Goal: Task Accomplishment & Management: Manage account settings

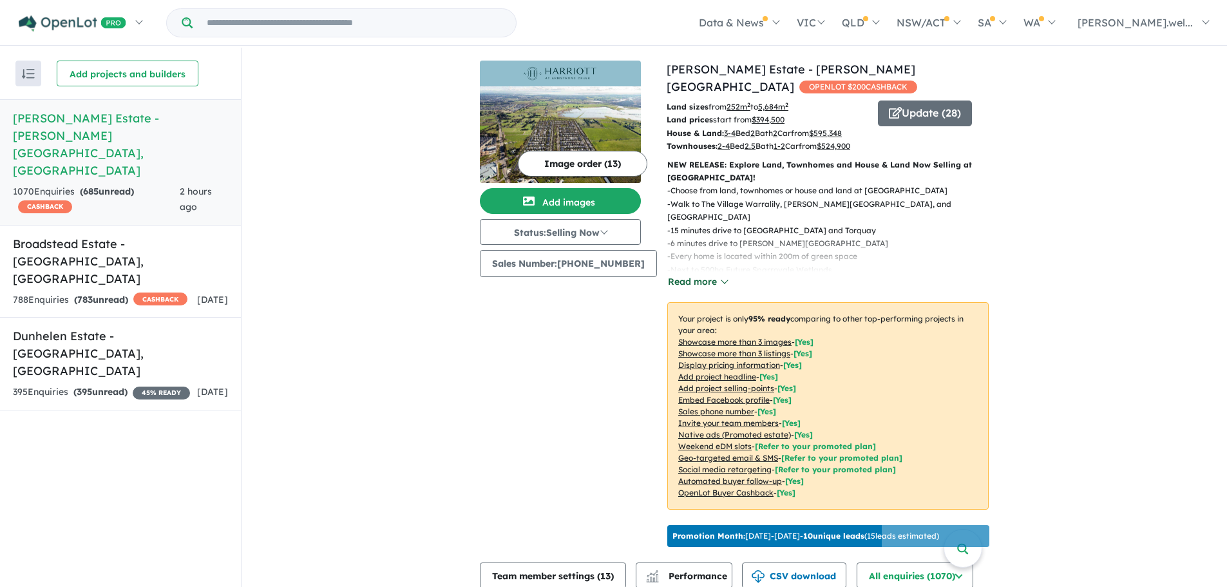
click at [695, 277] on button "Read more" at bounding box center [697, 281] width 61 height 15
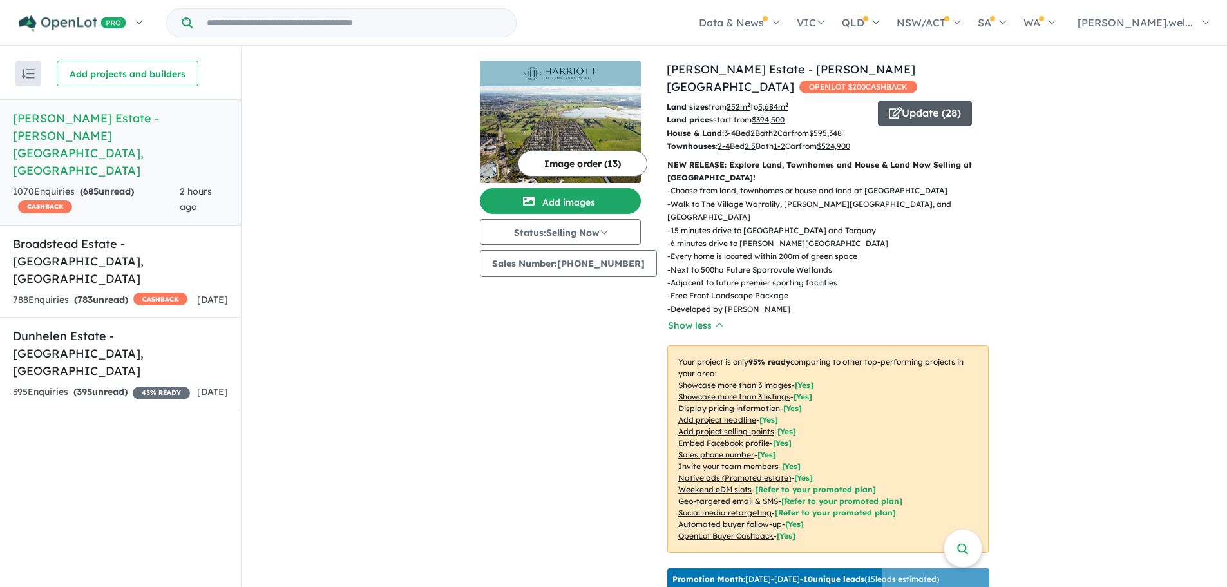
click at [907, 100] on button "Update ( 28 )" at bounding box center [925, 113] width 94 height 26
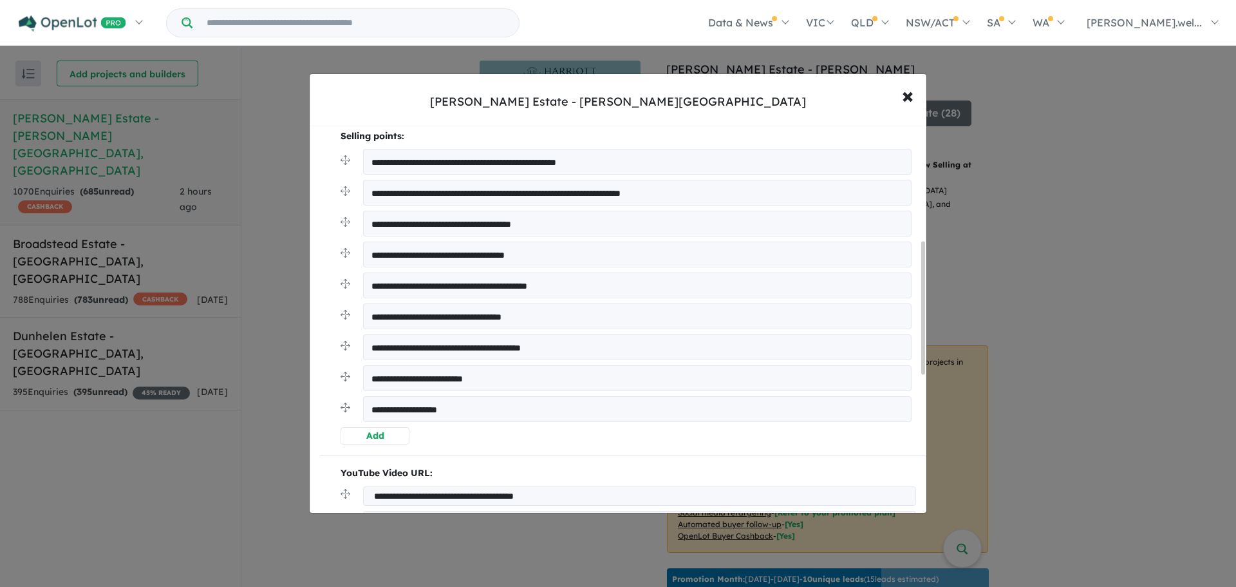
scroll to position [322, 0]
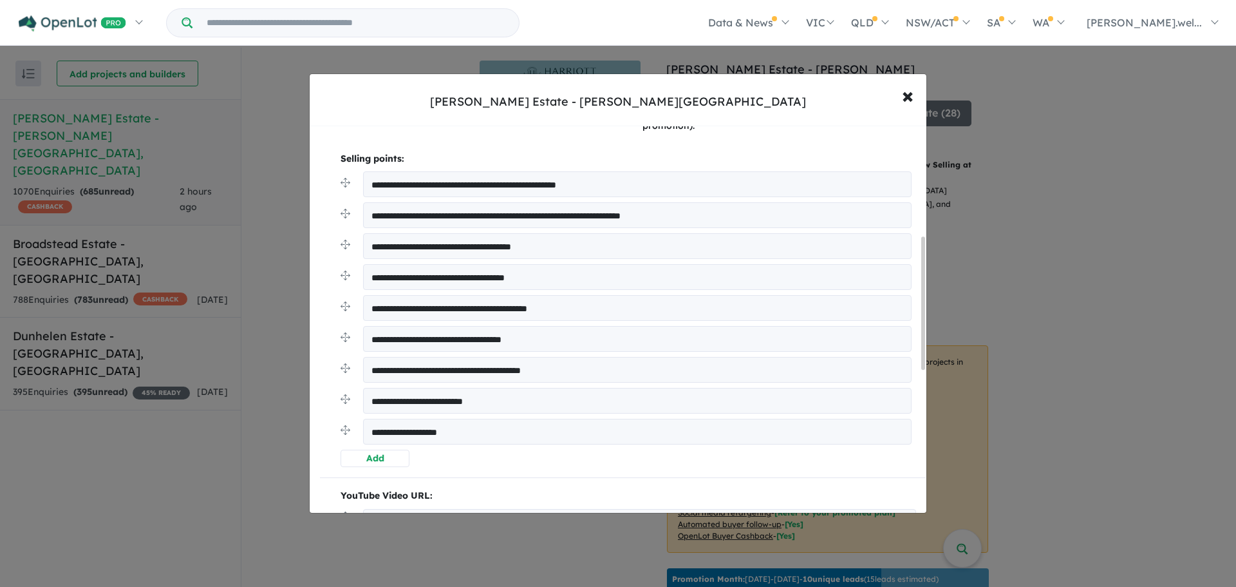
click at [373, 455] on button "Add" at bounding box center [375, 457] width 69 height 17
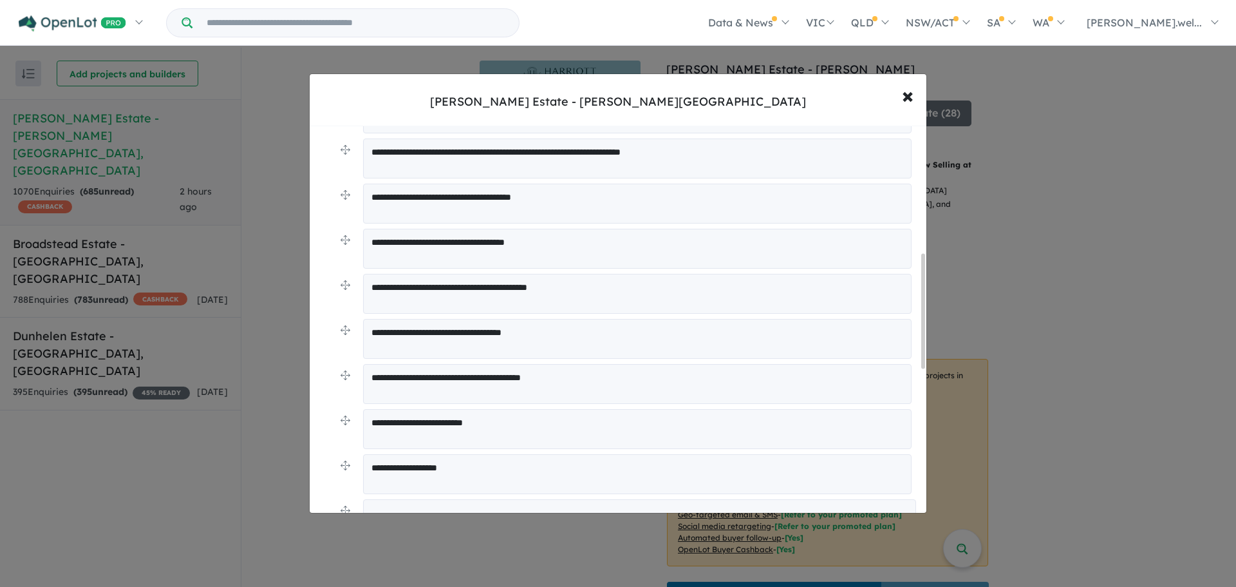
scroll to position [515, 0]
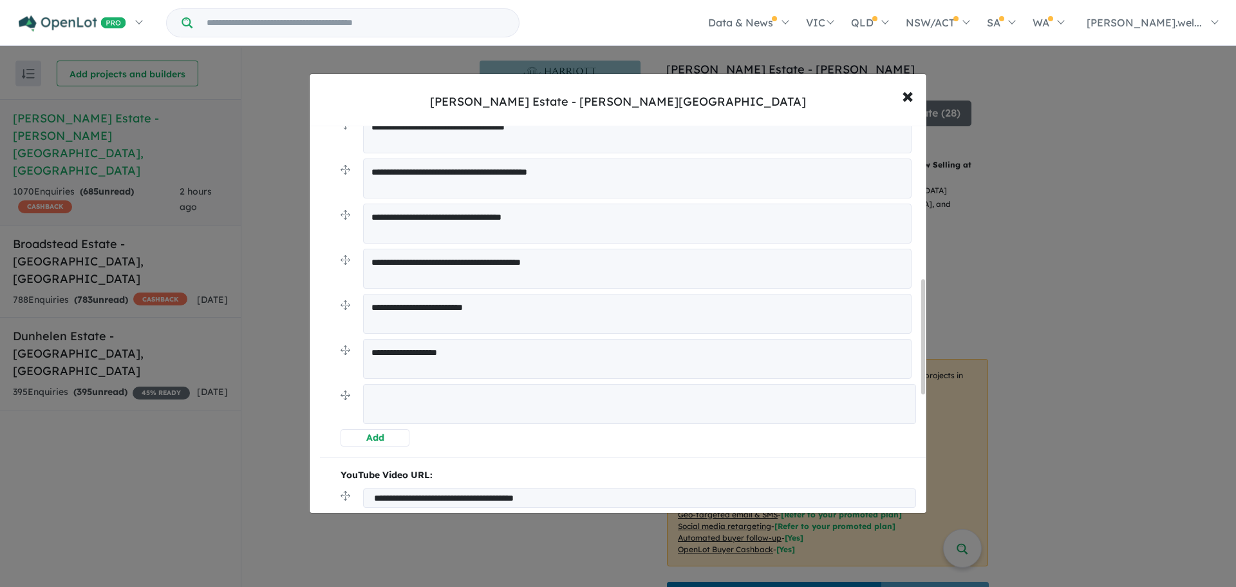
click at [425, 395] on textarea at bounding box center [639, 404] width 553 height 40
type textarea "**********"
drag, startPoint x: 346, startPoint y: 398, endPoint x: 351, endPoint y: 333, distance: 65.2
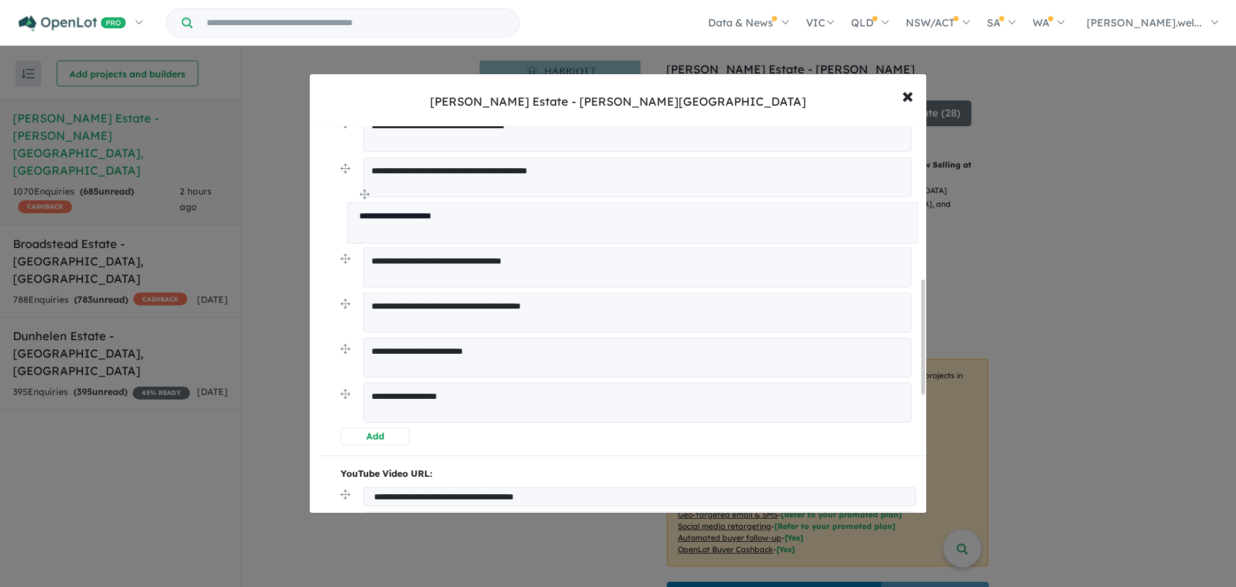
drag, startPoint x: 342, startPoint y: 352, endPoint x: 348, endPoint y: 199, distance: 152.7
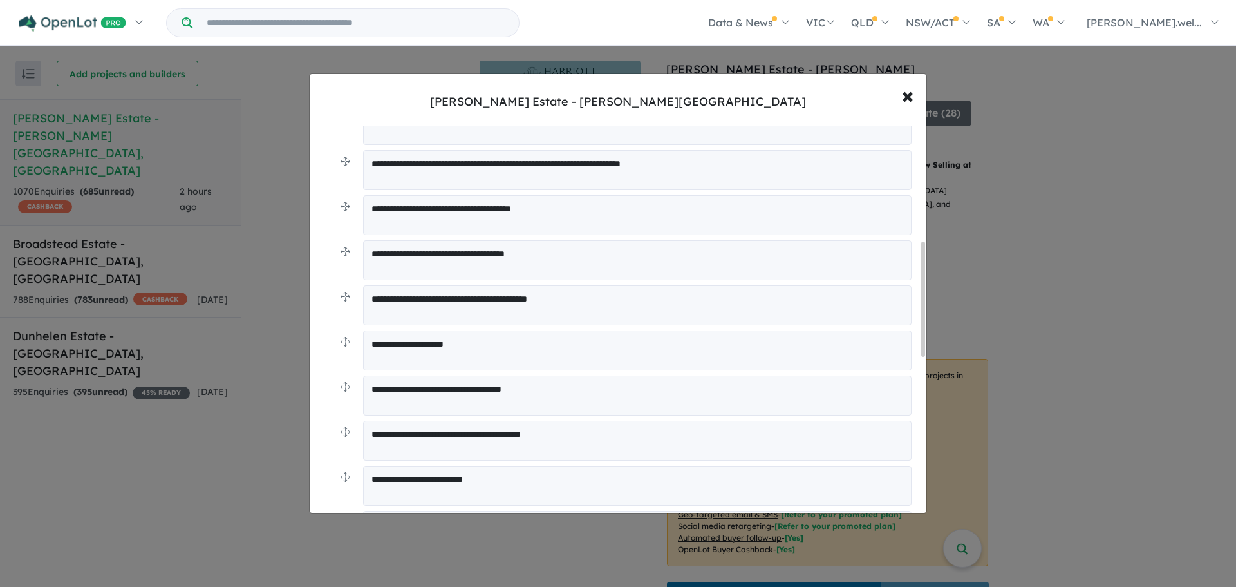
scroll to position [388, 0]
drag, startPoint x: 344, startPoint y: 344, endPoint x: 341, endPoint y: 297, distance: 47.2
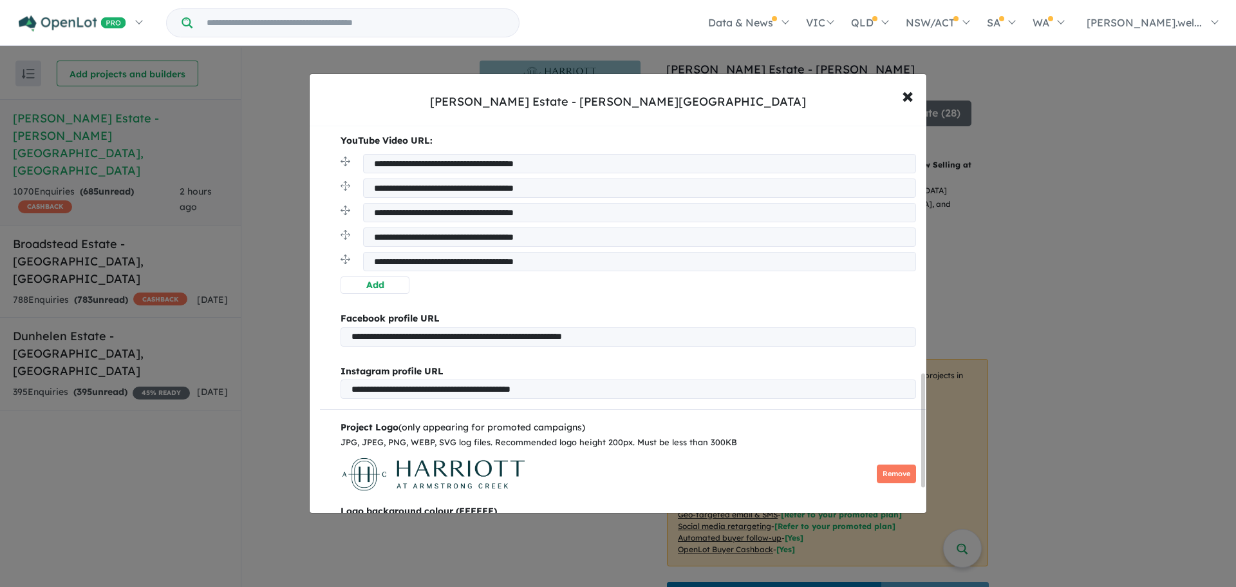
scroll to position [933, 0]
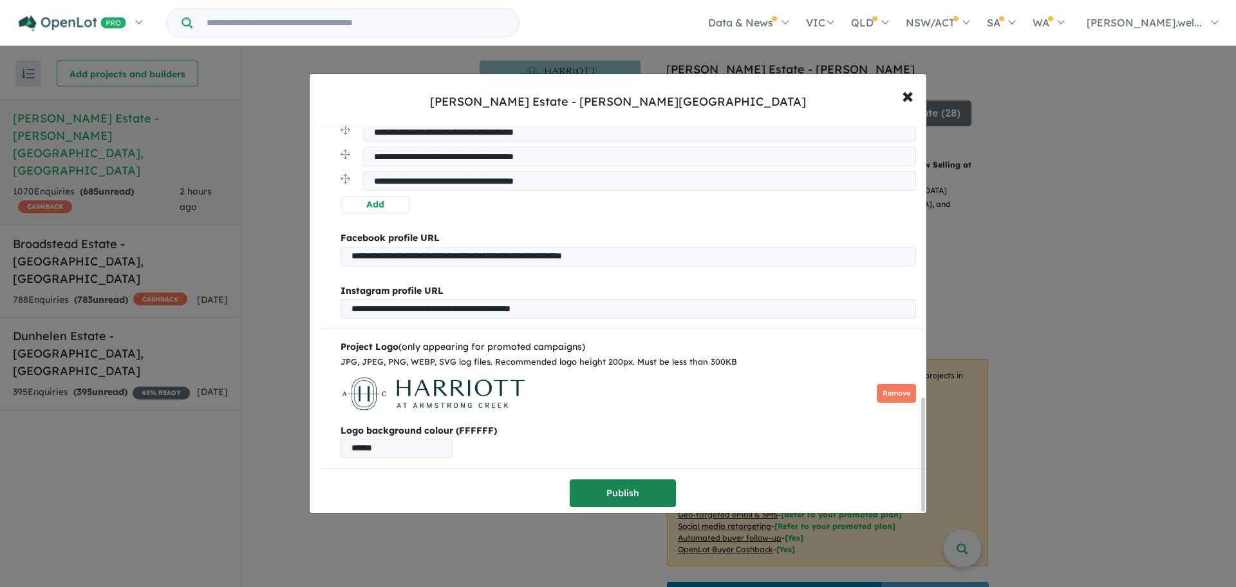
click at [628, 488] on button "Publish" at bounding box center [623, 493] width 106 height 28
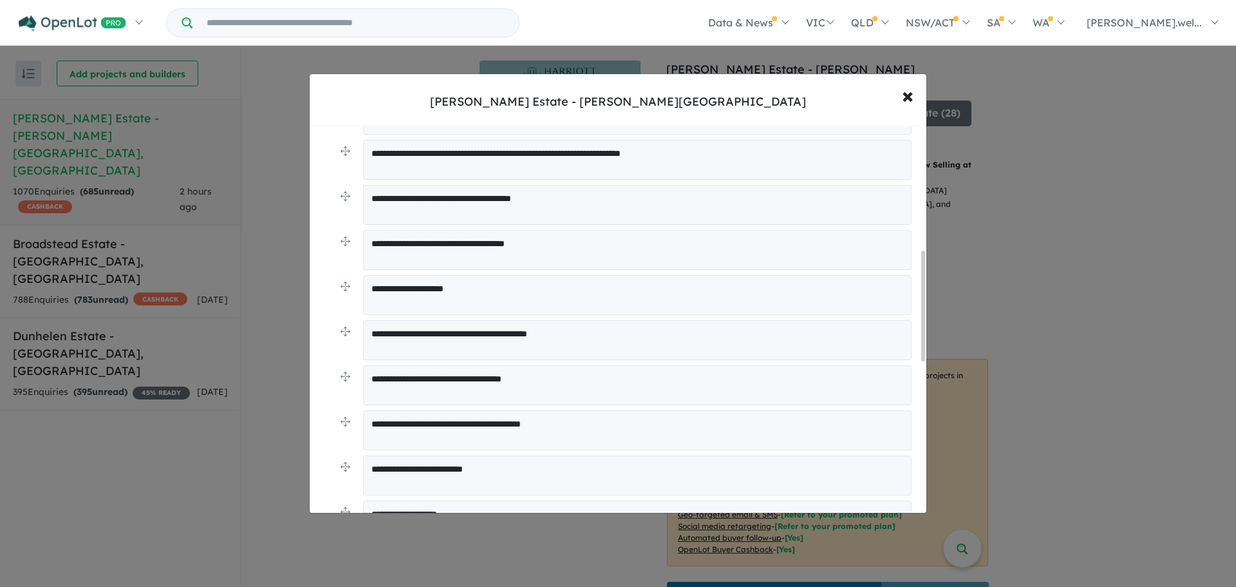
scroll to position [451, 0]
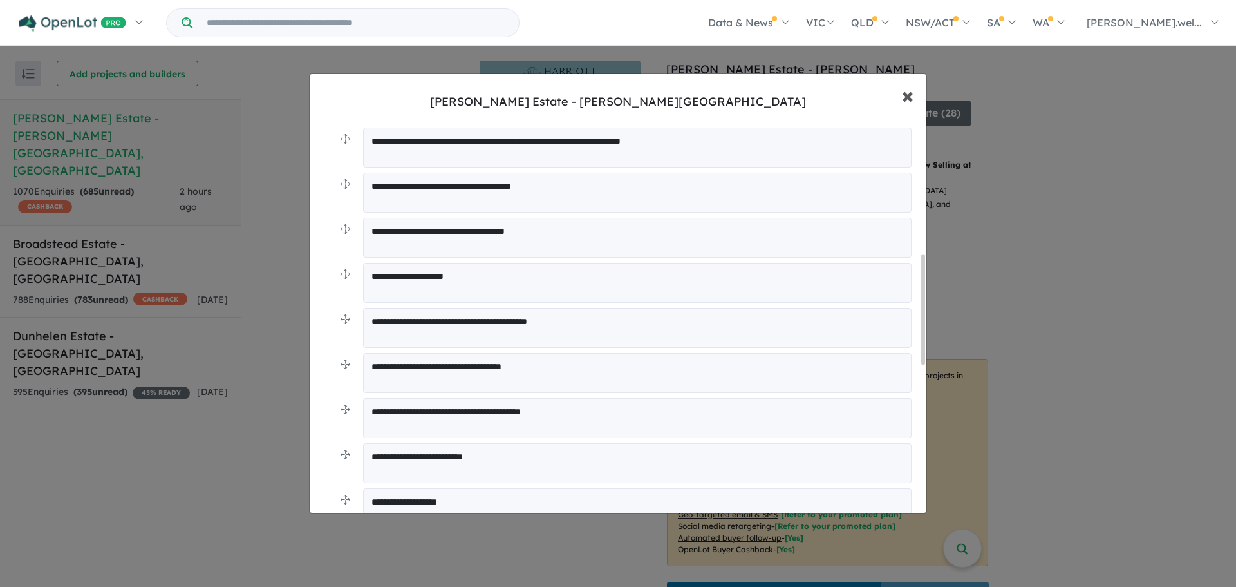
click at [905, 92] on span "×" at bounding box center [908, 95] width 12 height 28
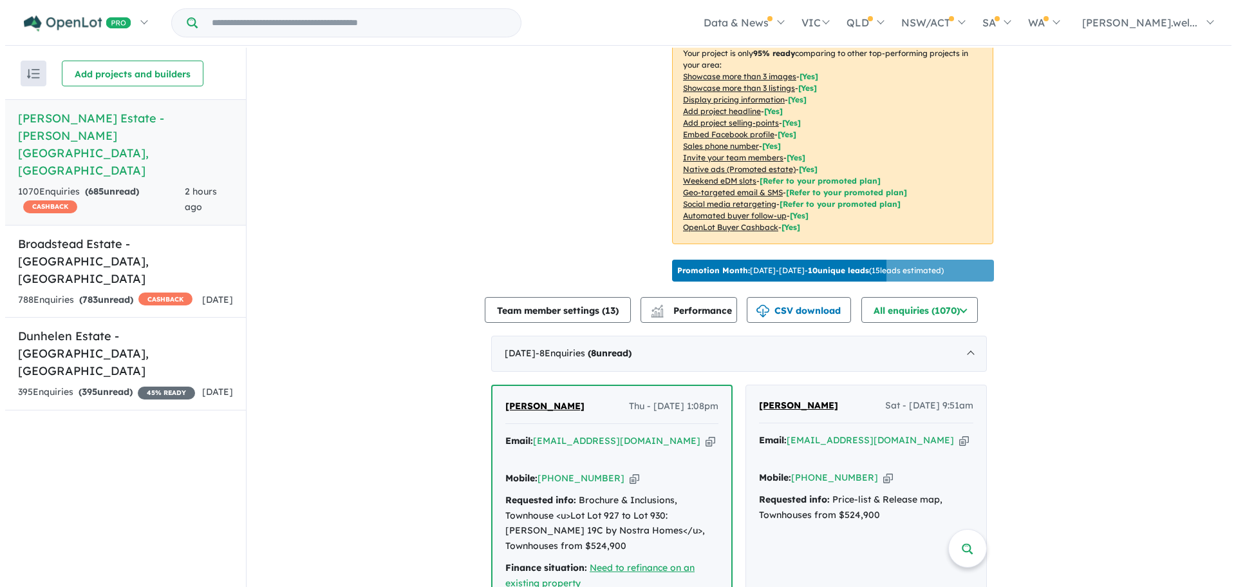
scroll to position [0, 0]
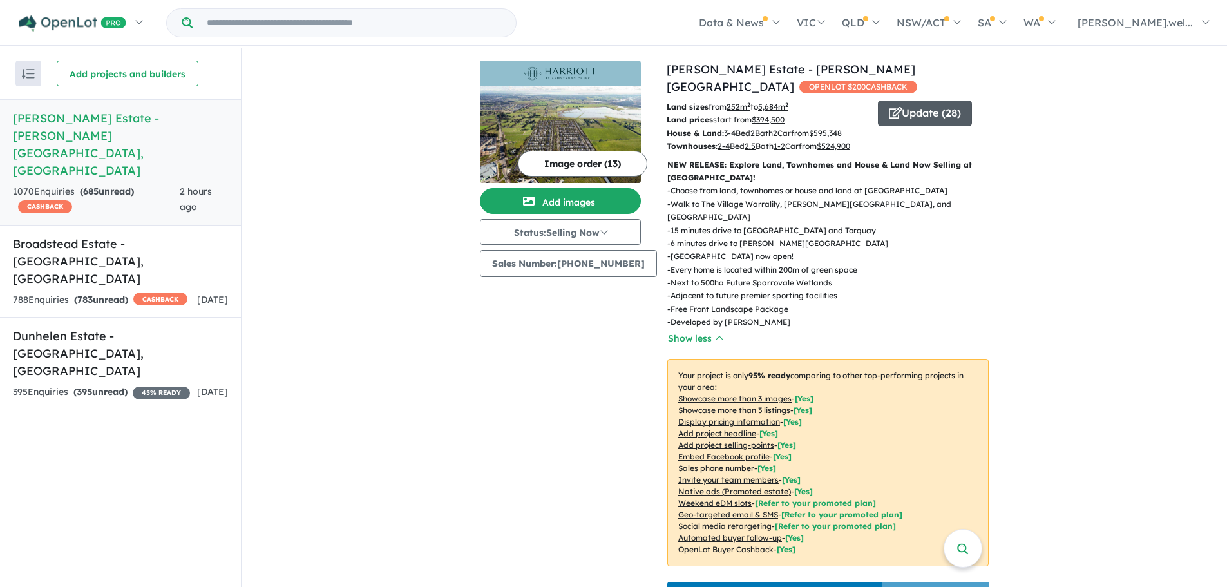
click at [943, 100] on button "Update ( 28 )" at bounding box center [925, 113] width 94 height 26
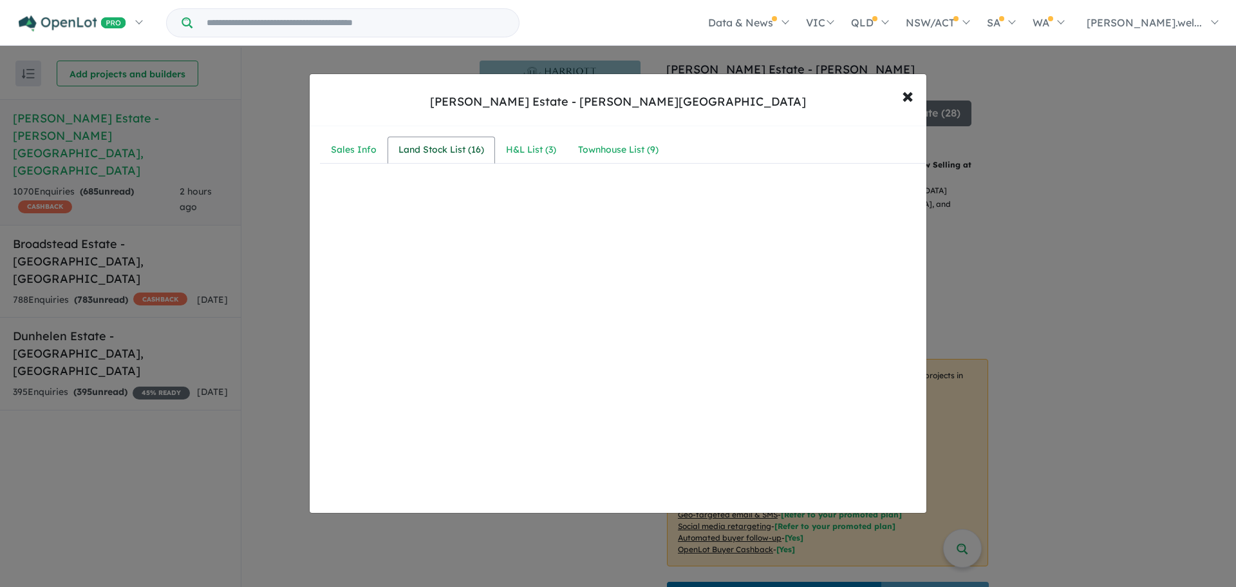
click at [443, 153] on div "Land Stock List ( 16 )" at bounding box center [442, 149] width 86 height 15
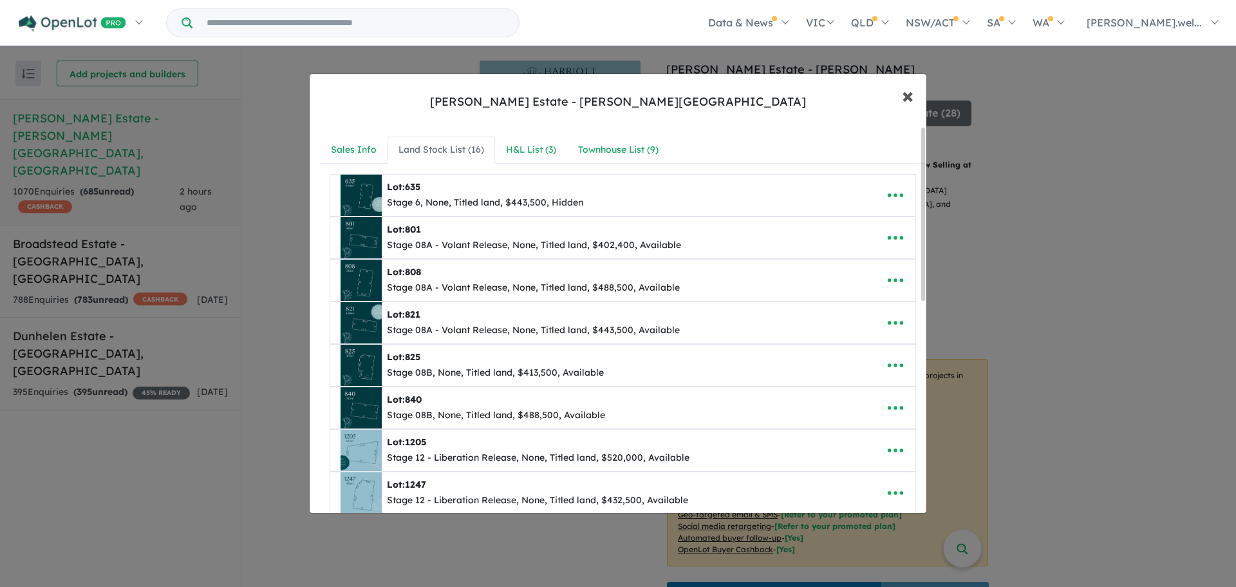
click at [912, 97] on span "×" at bounding box center [908, 95] width 12 height 28
